Goal: Information Seeking & Learning: Learn about a topic

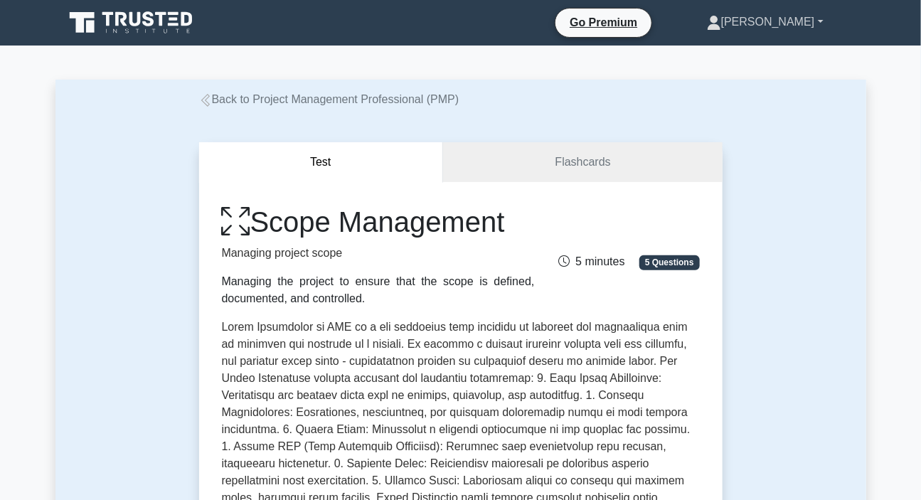
click at [797, 20] on link "[PERSON_NAME]" at bounding box center [765, 22] width 185 height 28
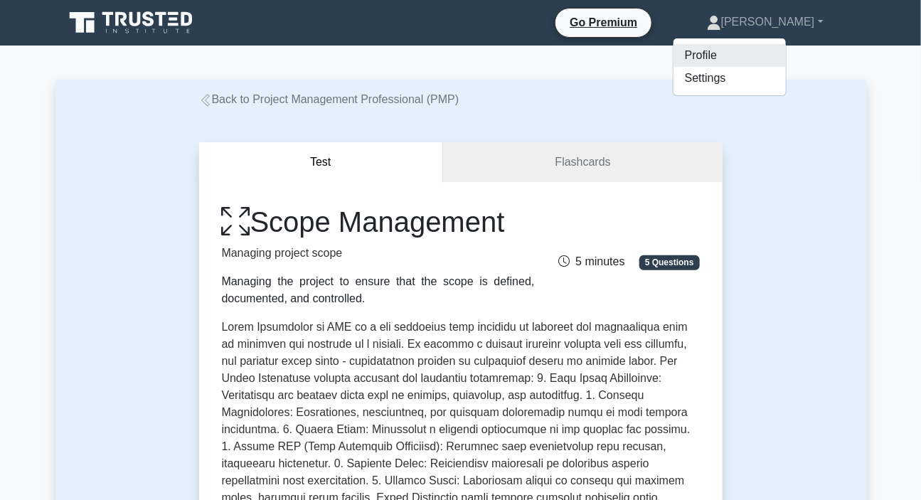
click at [740, 56] on link "Profile" at bounding box center [730, 55] width 112 height 23
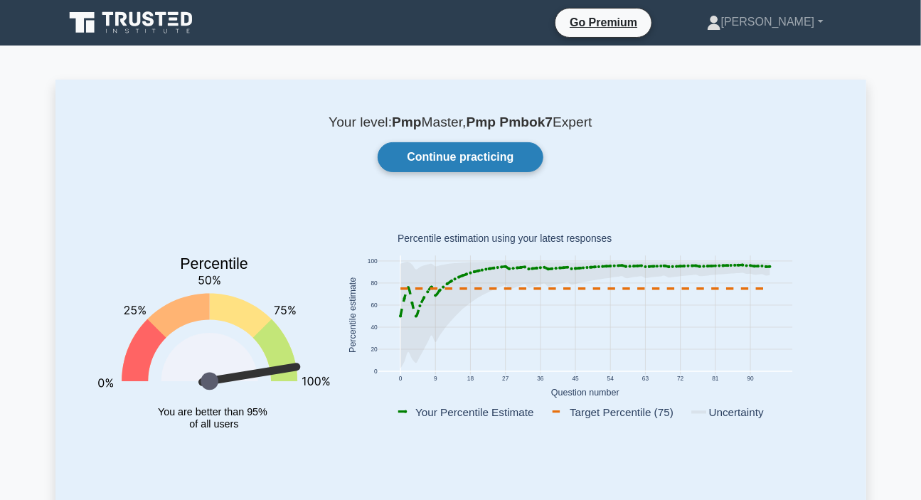
click at [470, 167] on link "Continue practicing" at bounding box center [460, 157] width 165 height 30
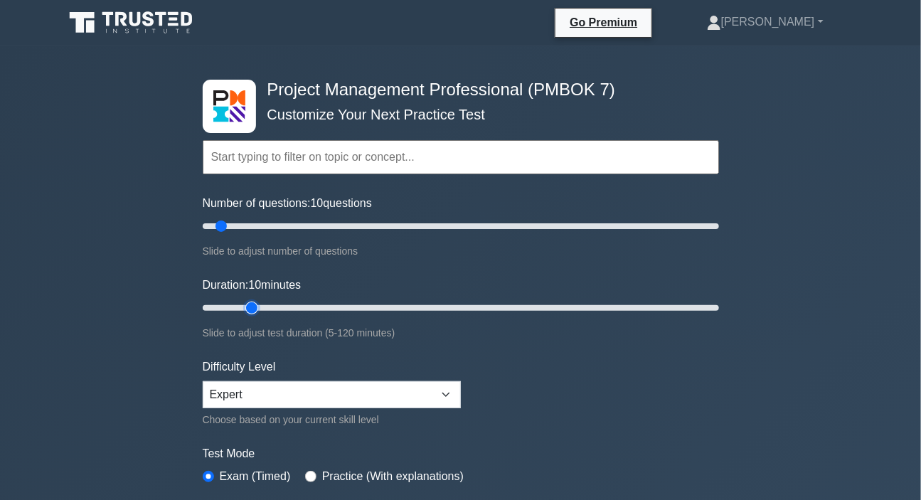
type input "15"
click at [248, 307] on input "Duration: 10 minutes" at bounding box center [461, 307] width 516 height 17
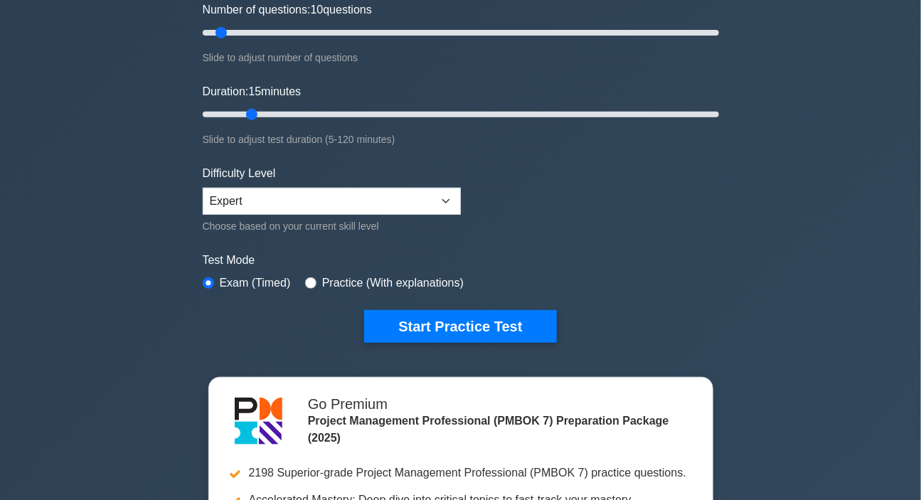
click at [457, 300] on form "Topics The Standard for Project Management: A System for Value Delivery The Sta…" at bounding box center [461, 123] width 516 height 440
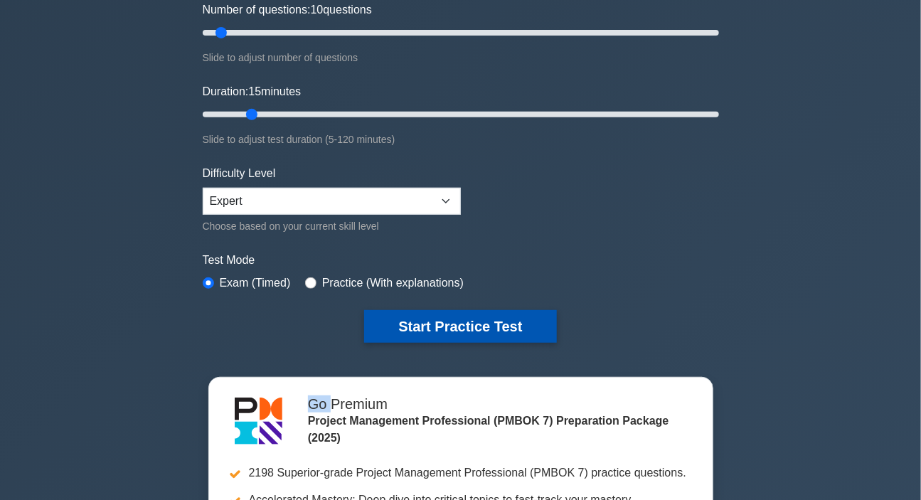
click at [455, 314] on button "Start Practice Test" at bounding box center [460, 326] width 192 height 33
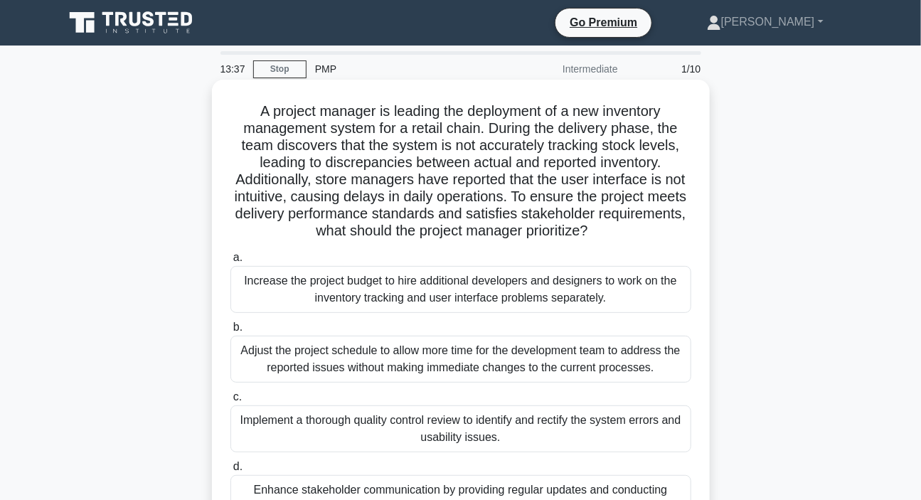
click at [297, 198] on h5 "A project manager is leading the deployment of a new inventory management syste…" at bounding box center [461, 171] width 464 height 138
click at [373, 304] on div "Increase the project budget to hire additional developers and designers to work…" at bounding box center [460, 289] width 461 height 47
click at [230, 262] on input "a. Increase the project budget to hire additional developers and designers to w…" at bounding box center [230, 257] width 0 height 9
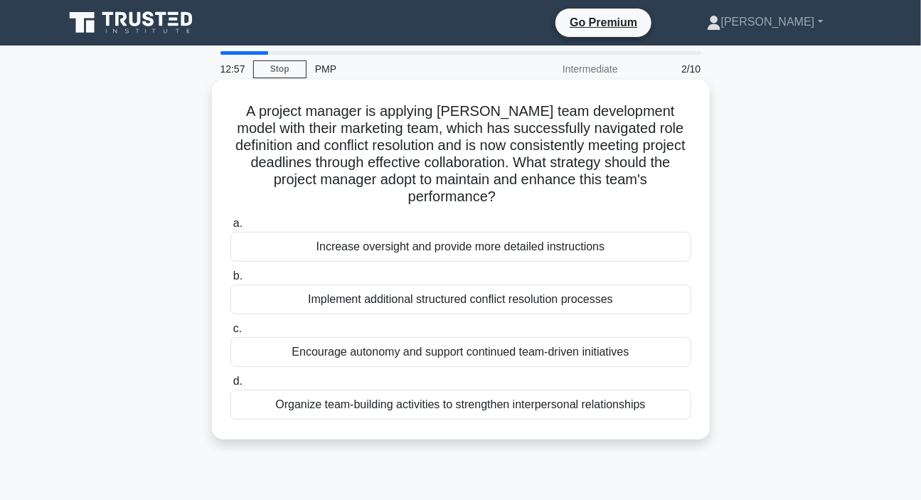
click at [385, 355] on div "Encourage autonomy and support continued team-driven initiatives" at bounding box center [460, 352] width 461 height 30
click at [230, 334] on input "c. Encourage autonomy and support continued team-driven initiatives" at bounding box center [230, 328] width 0 height 9
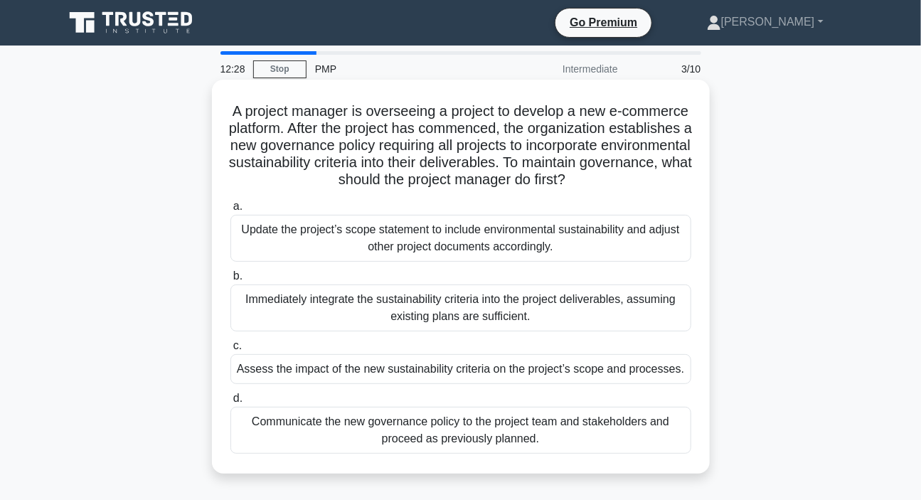
click at [431, 368] on div "Assess the impact of the new sustainability criteria on the project’s scope and…" at bounding box center [460, 369] width 461 height 30
click at [230, 351] on input "c. Assess the impact of the new sustainability criteria on the project’s scope …" at bounding box center [230, 345] width 0 height 9
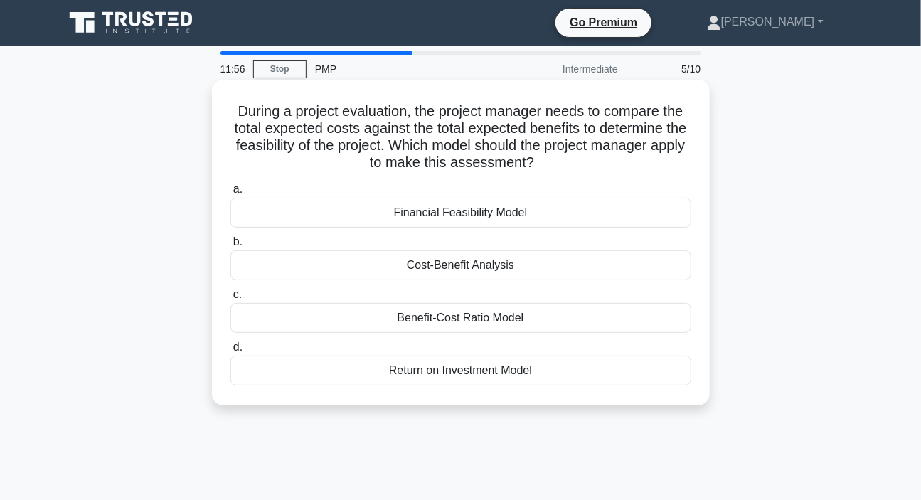
click at [459, 268] on div "Cost-Benefit Analysis" at bounding box center [460, 265] width 461 height 30
click at [230, 247] on input "b. Cost-Benefit Analysis" at bounding box center [230, 242] width 0 height 9
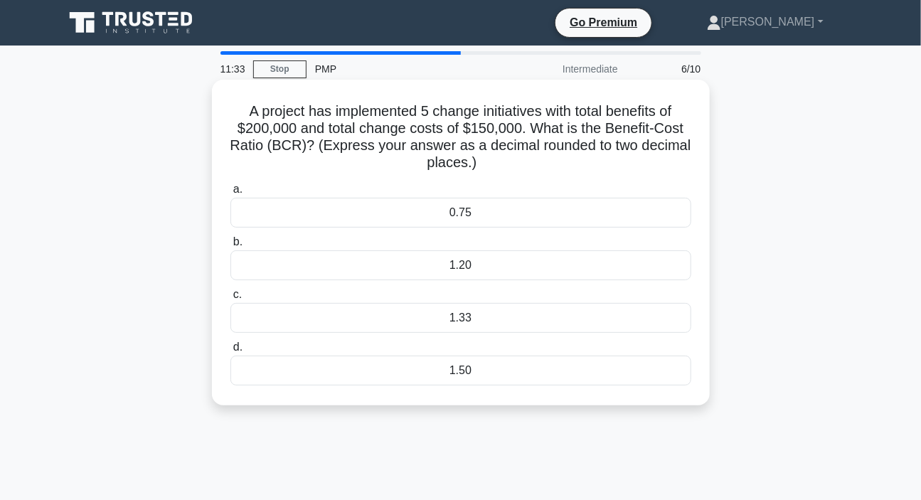
click at [457, 324] on div "1.33" at bounding box center [460, 318] width 461 height 30
click at [230, 299] on input "c. 1.33" at bounding box center [230, 294] width 0 height 9
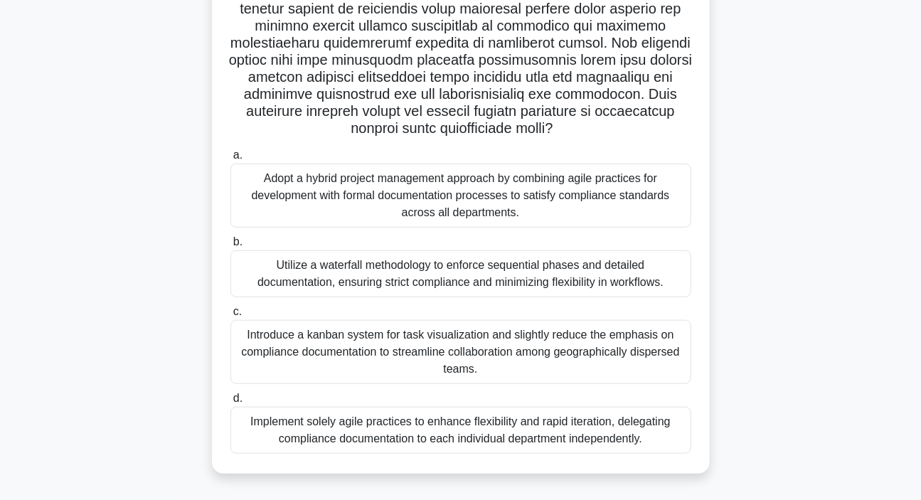
scroll to position [291, 0]
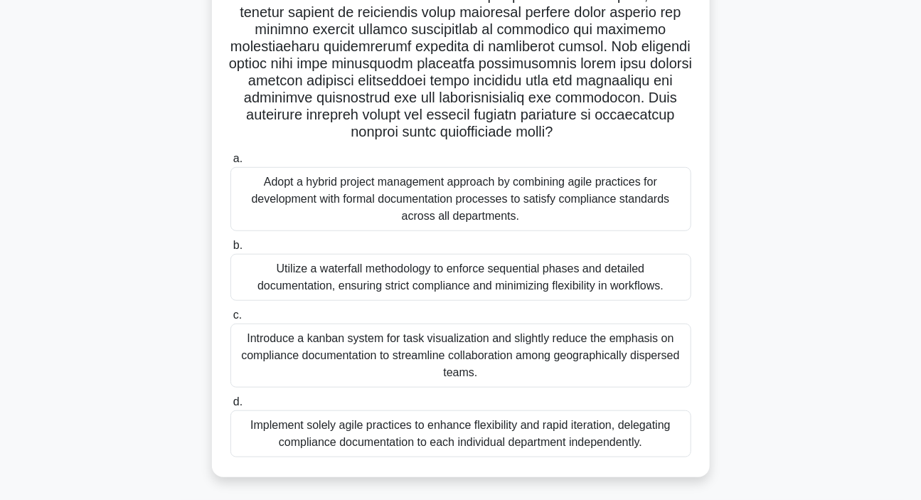
click at [419, 203] on div "Adopt a hybrid project management approach by combining agile practices for dev…" at bounding box center [460, 199] width 461 height 64
click at [230, 164] on input "a. Adopt a hybrid project management approach by combining agile practices for …" at bounding box center [230, 158] width 0 height 9
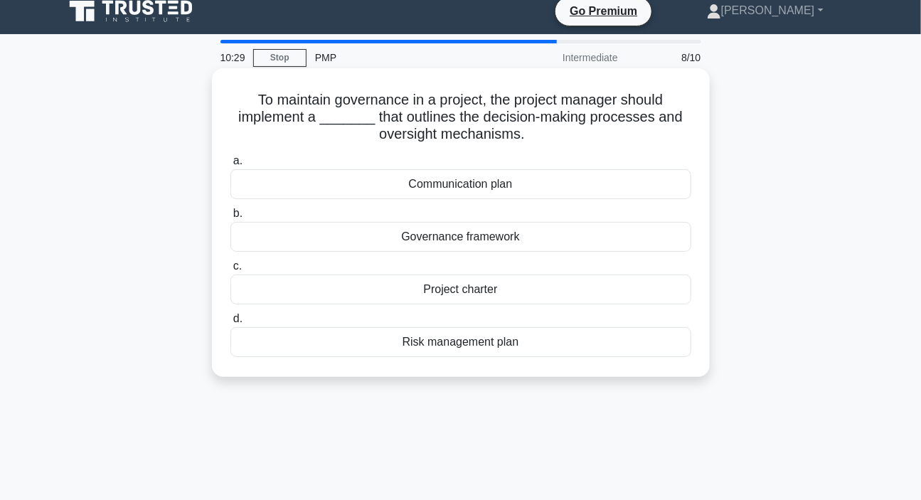
scroll to position [0, 0]
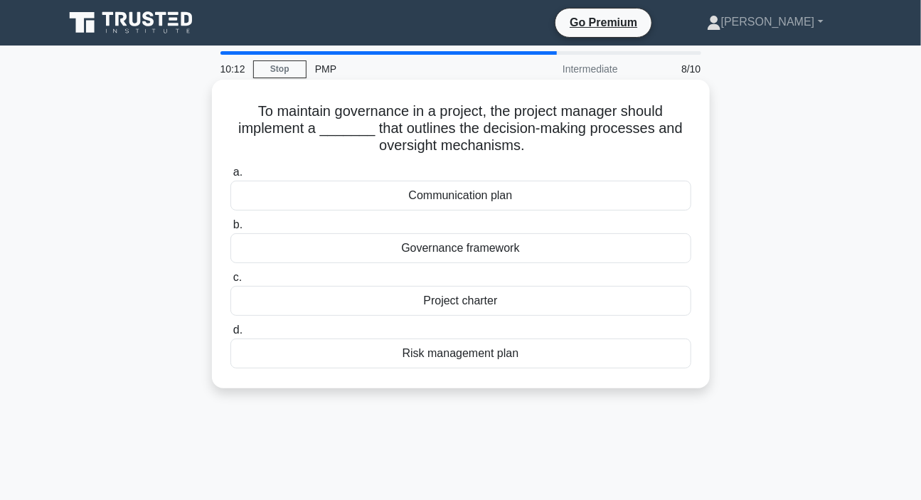
click at [474, 249] on div "Governance framework" at bounding box center [460, 248] width 461 height 30
click at [230, 230] on input "b. Governance framework" at bounding box center [230, 224] width 0 height 9
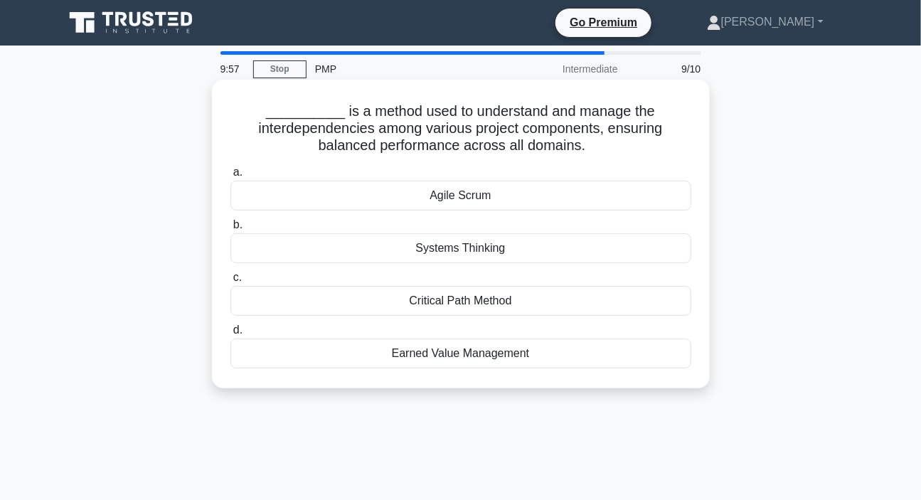
click at [425, 251] on div "Systems Thinking" at bounding box center [460, 248] width 461 height 30
click at [230, 230] on input "b. Systems Thinking" at bounding box center [230, 224] width 0 height 9
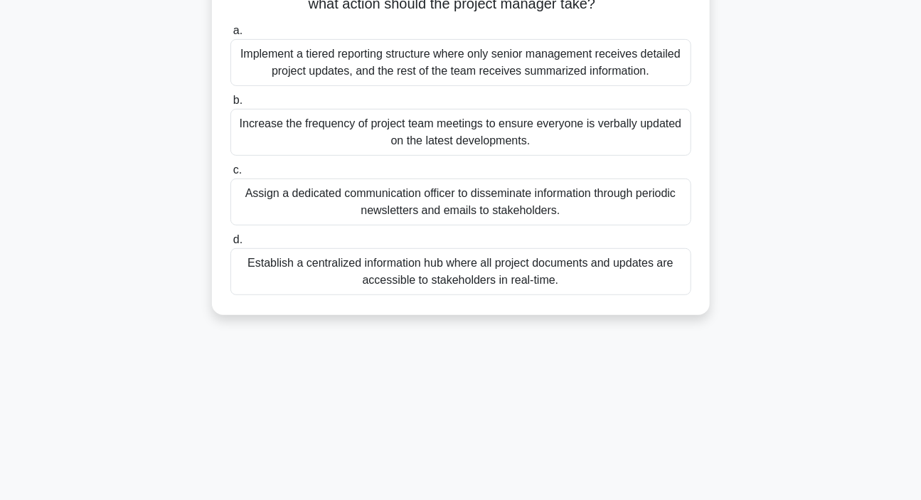
scroll to position [193, 0]
click at [449, 271] on div "Establish a centralized information hub where all project documents and updates…" at bounding box center [460, 271] width 461 height 47
click at [230, 244] on input "d. Establish a centralized information hub where all project documents and upda…" at bounding box center [230, 239] width 0 height 9
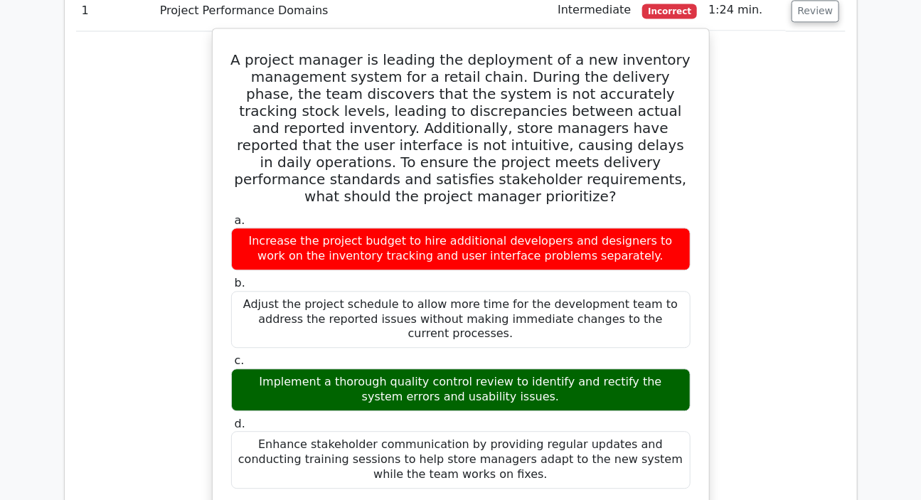
scroll to position [1164, 0]
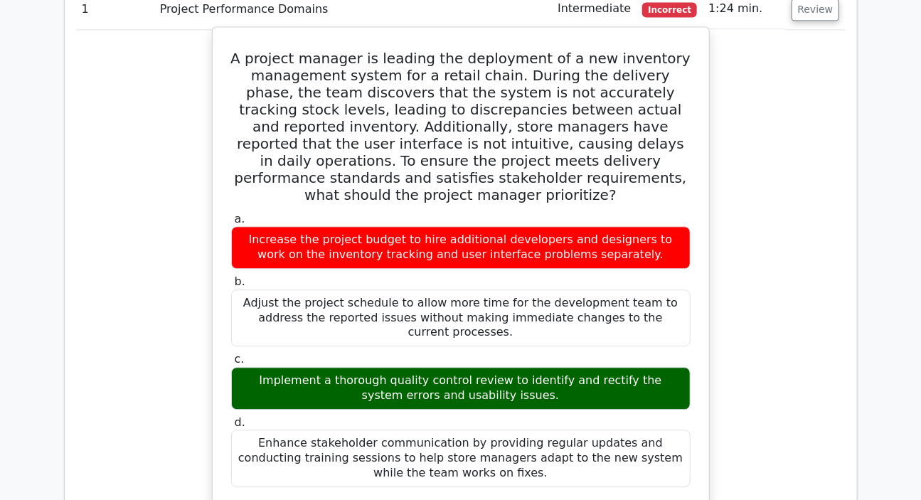
click at [294, 80] on h5 "A project manager is leading the deployment of a new inventory management syste…" at bounding box center [461, 127] width 462 height 154
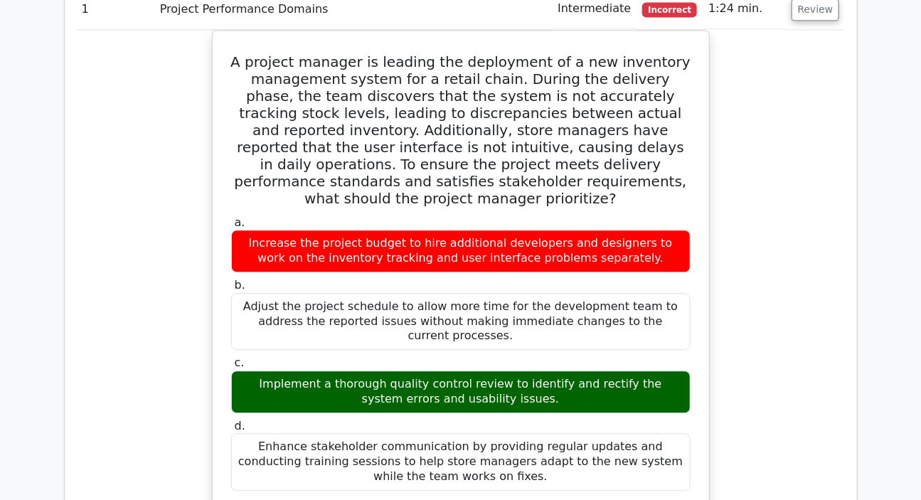
click at [761, 201] on div "A project manager is leading the deployment of a new inventory management syste…" at bounding box center [461, 385] width 770 height 711
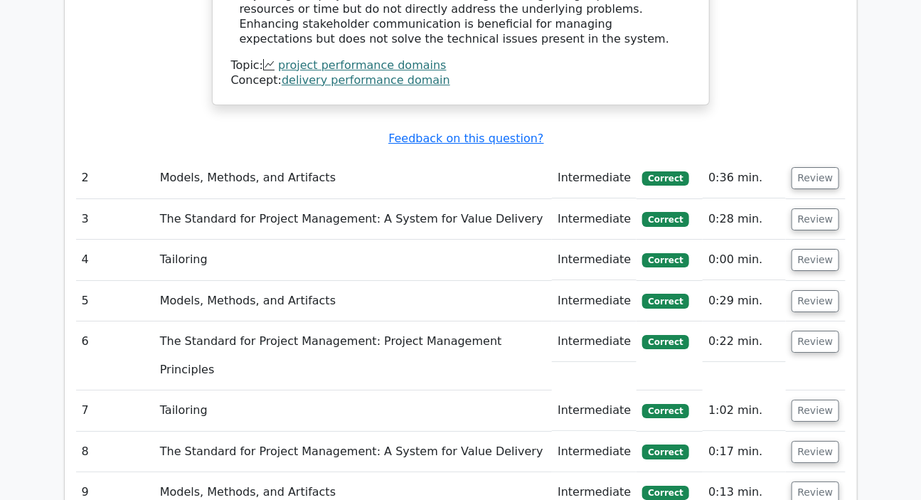
scroll to position [1616, 0]
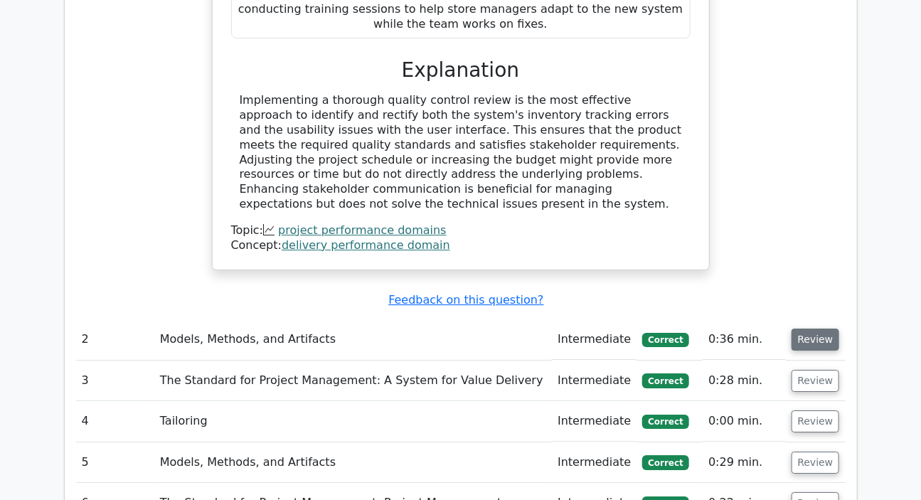
click at [807, 329] on button "Review" at bounding box center [816, 340] width 48 height 22
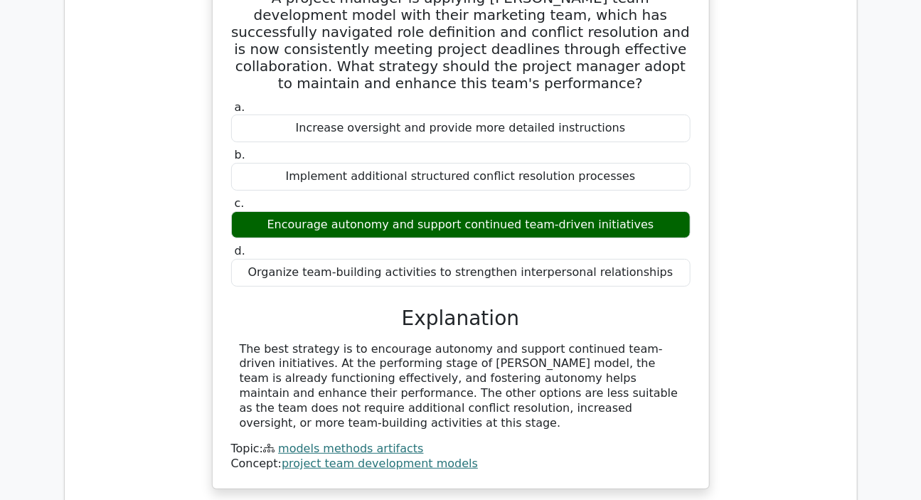
scroll to position [2198, 0]
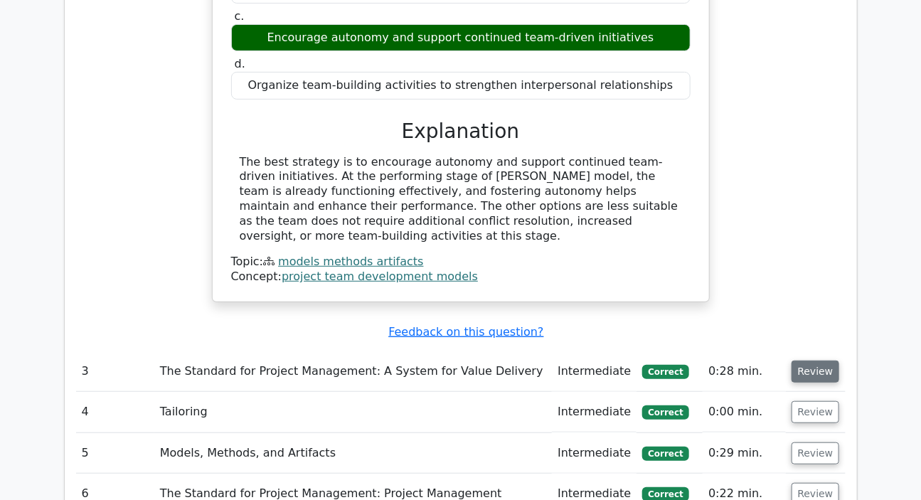
click at [818, 361] on button "Review" at bounding box center [816, 372] width 48 height 22
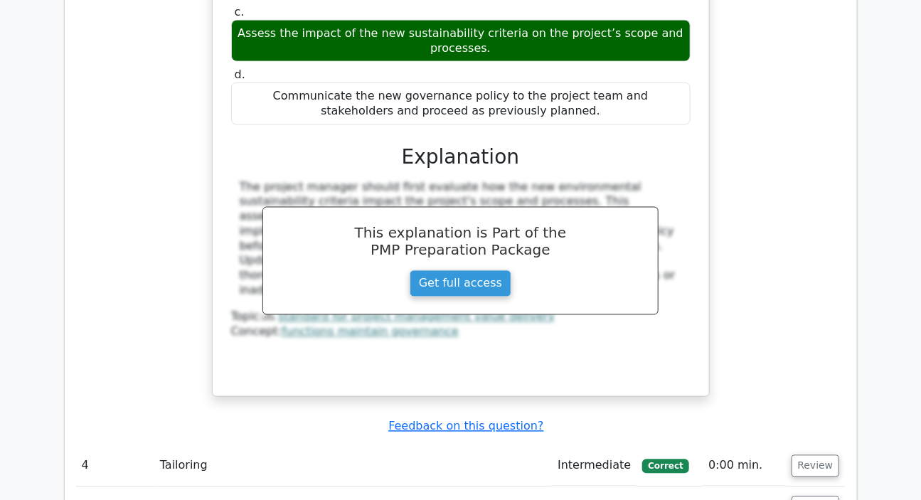
scroll to position [2974, 0]
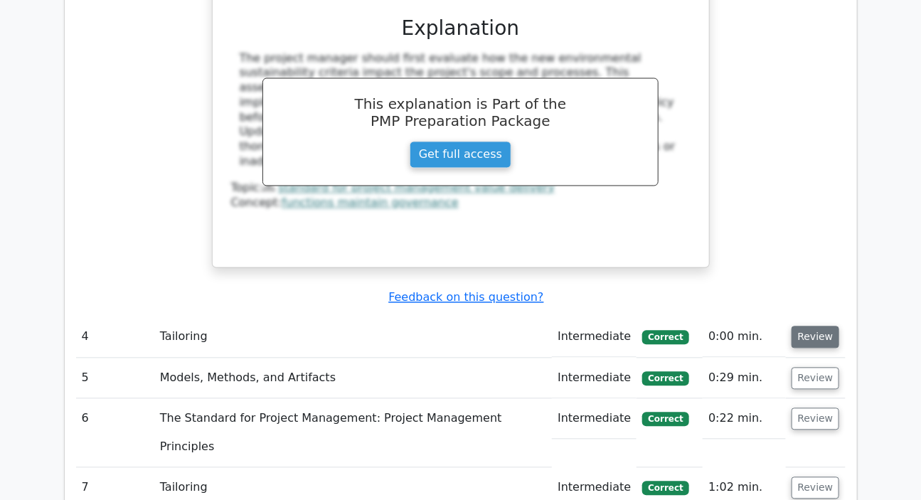
click at [803, 326] on button "Review" at bounding box center [816, 337] width 48 height 22
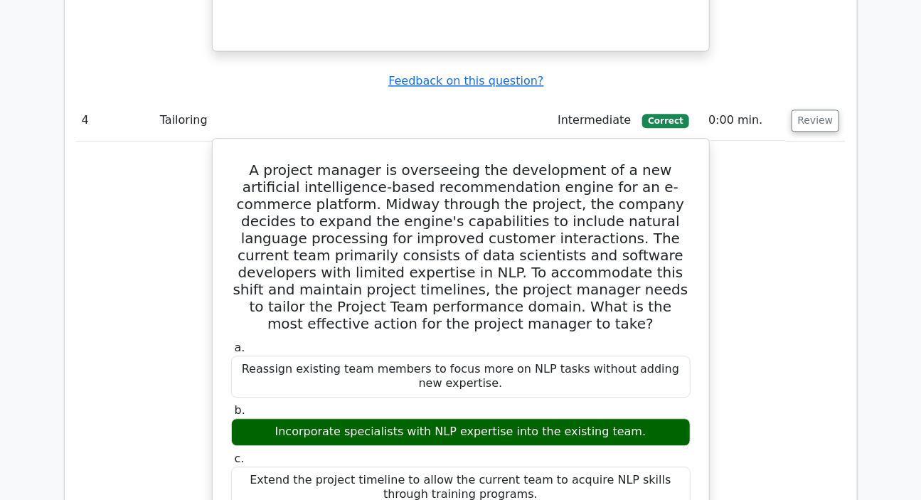
scroll to position [3168, 0]
